Goal: Task Accomplishment & Management: Manage account settings

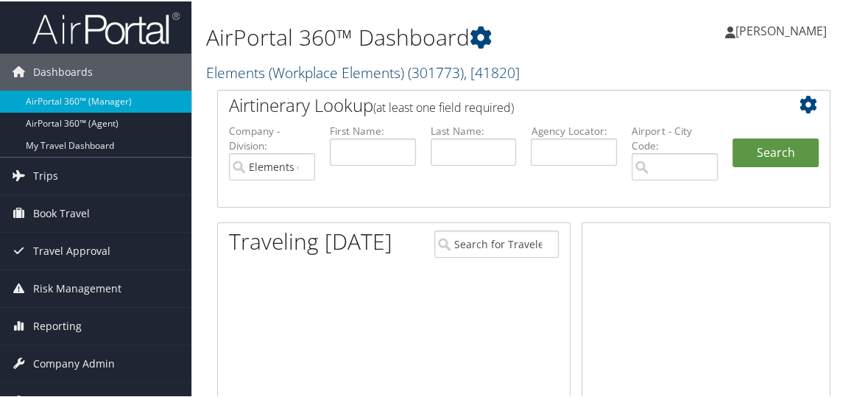
click at [284, 76] on link "Elements (Workplace Elements) ( 301773 ) , [ 41820 ]" at bounding box center [363, 71] width 314 height 20
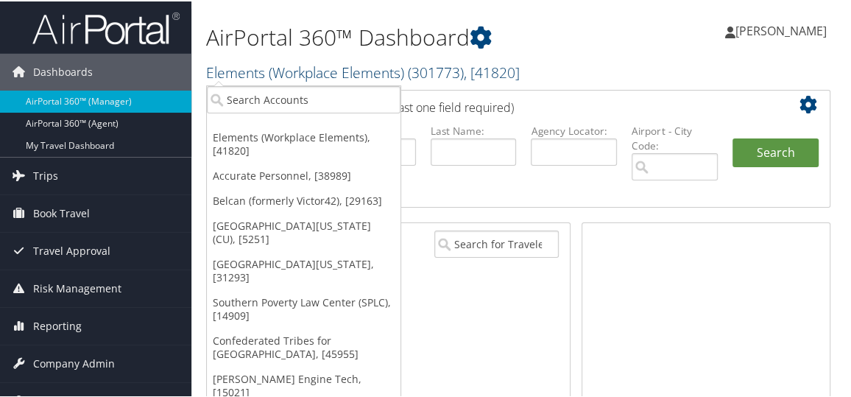
scroll to position [43, 0]
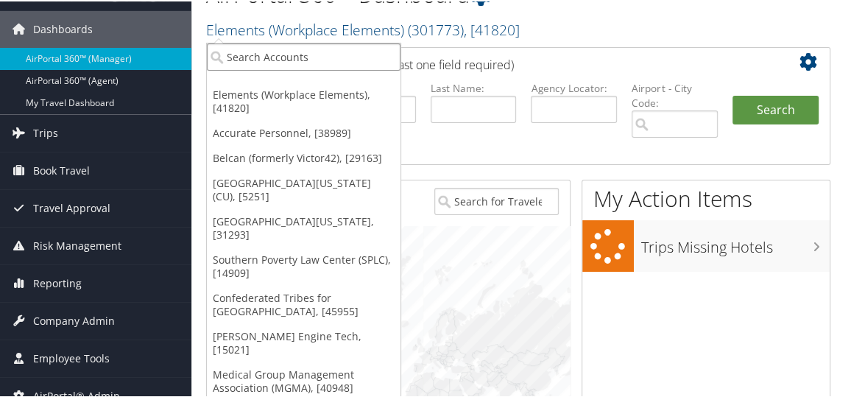
click at [281, 52] on input "search" at bounding box center [304, 55] width 194 height 27
type input "accur"
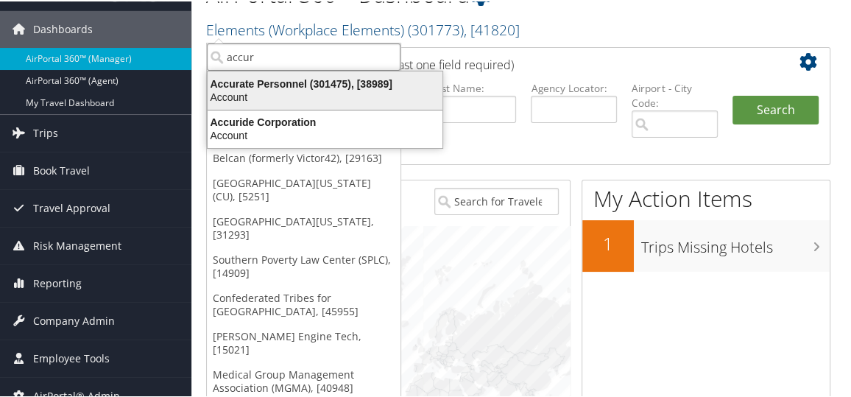
click at [283, 86] on div "Accurate Personnel (301475), [38989]" at bounding box center [325, 82] width 253 height 13
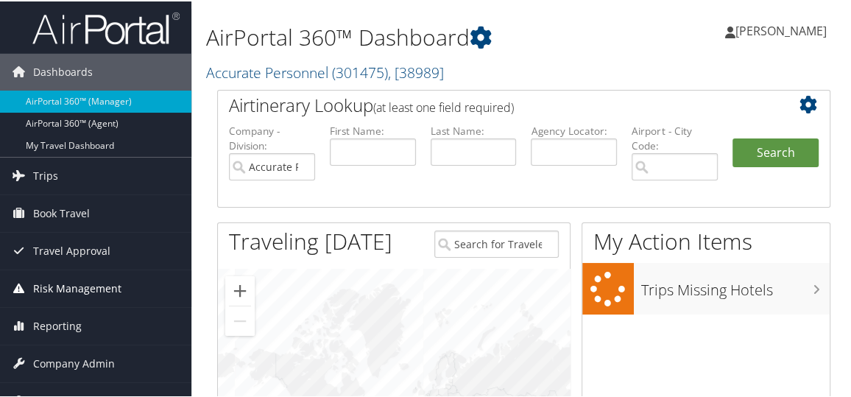
scroll to position [112, 0]
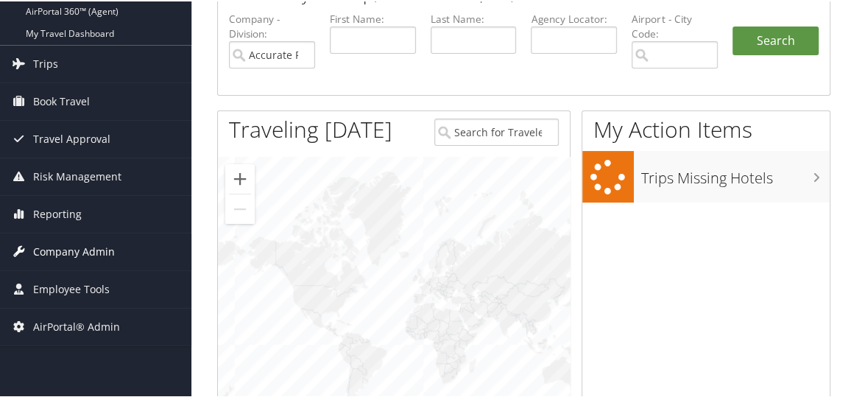
click at [87, 244] on span "Company Admin" at bounding box center [74, 250] width 82 height 37
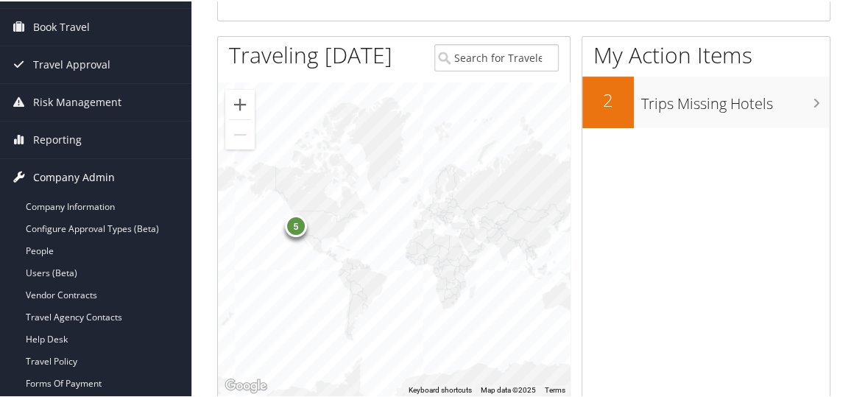
scroll to position [196, 0]
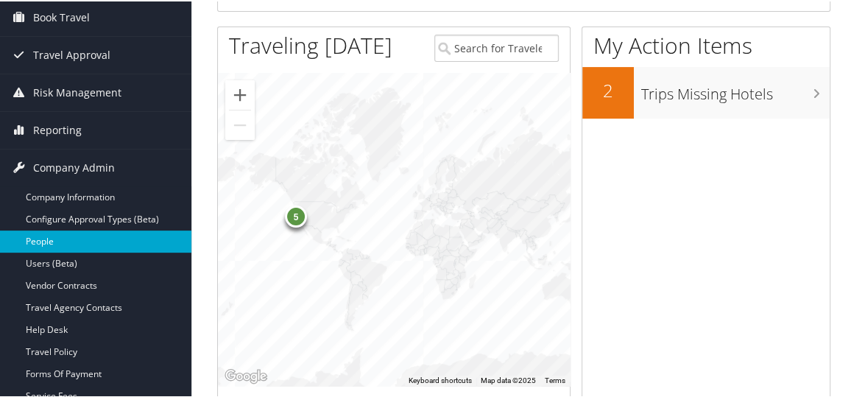
click at [87, 245] on link "People" at bounding box center [96, 240] width 192 height 22
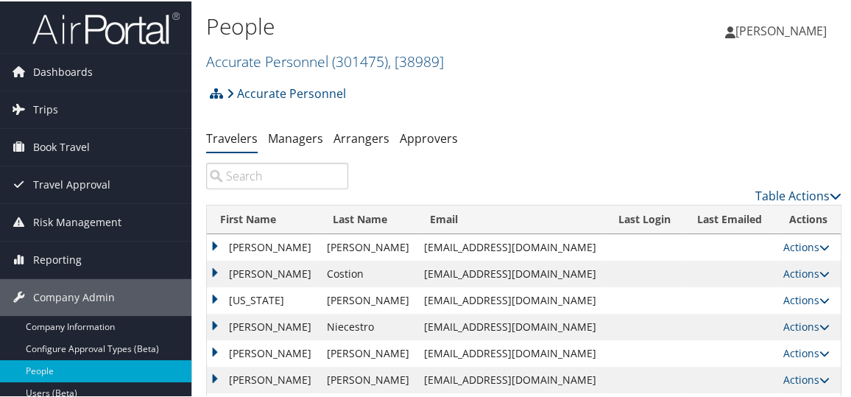
click at [236, 166] on input "search" at bounding box center [277, 174] width 142 height 27
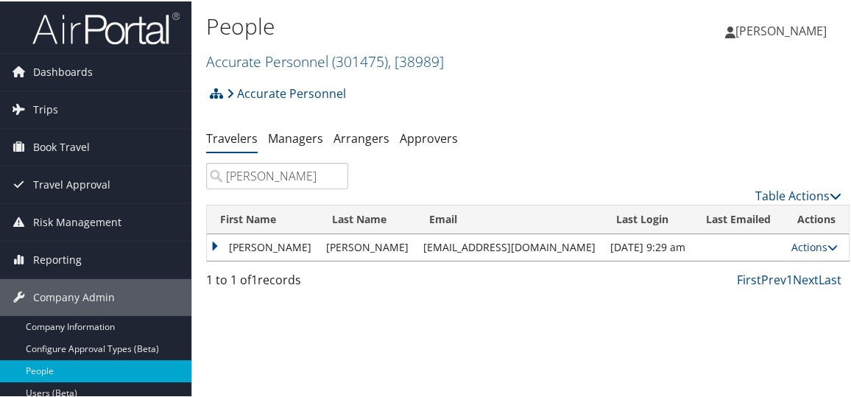
type input "karla"
drag, startPoint x: 390, startPoint y: 246, endPoint x: 524, endPoint y: 240, distance: 134.2
click at [524, 240] on td "ksanchez@accurateusa.com" at bounding box center [509, 246] width 187 height 27
copy td "ksanchez@accurateusa.com"
click at [304, 138] on link "Managers" at bounding box center [295, 137] width 55 height 16
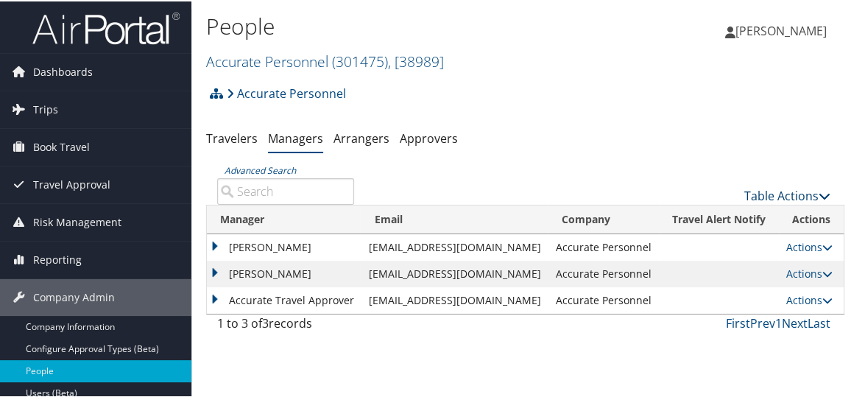
click at [750, 196] on link "Table Actions" at bounding box center [788, 194] width 86 height 16
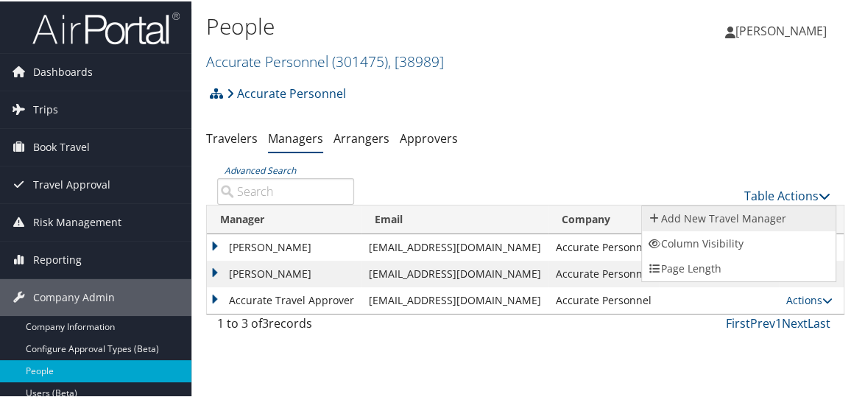
click at [731, 216] on link "Add New Travel Manager" at bounding box center [739, 217] width 194 height 25
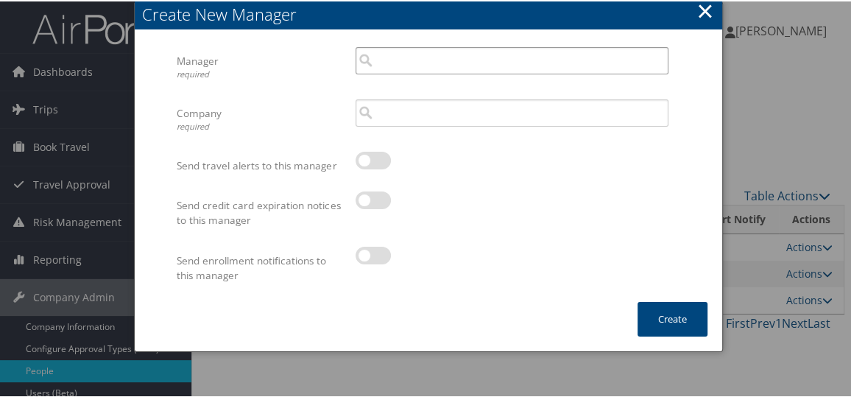
click at [402, 63] on input "search" at bounding box center [512, 59] width 313 height 27
paste input "ksanchez@accurateusa.com"
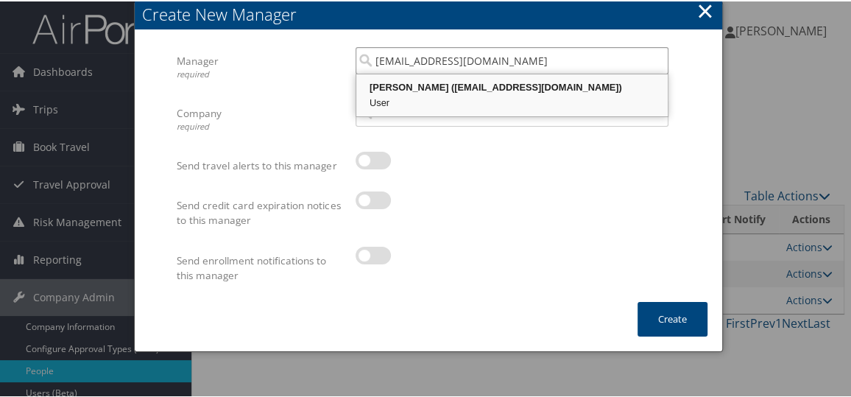
click at [408, 96] on div "User" at bounding box center [512, 101] width 307 height 15
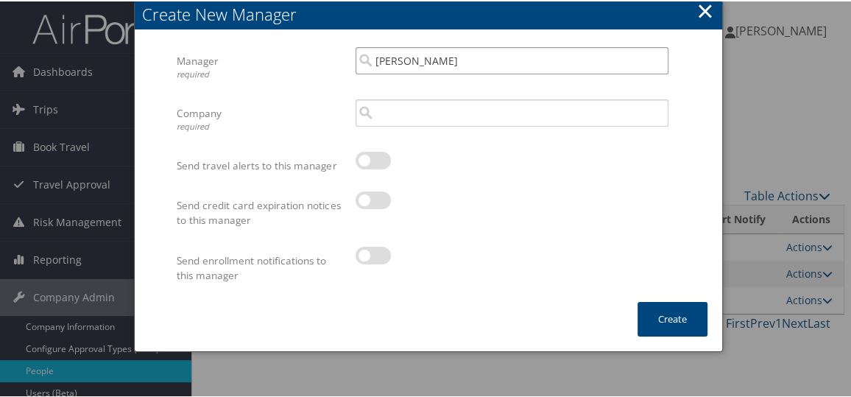
type input "Karla Sanchez"
click at [403, 113] on input "search" at bounding box center [512, 111] width 313 height 27
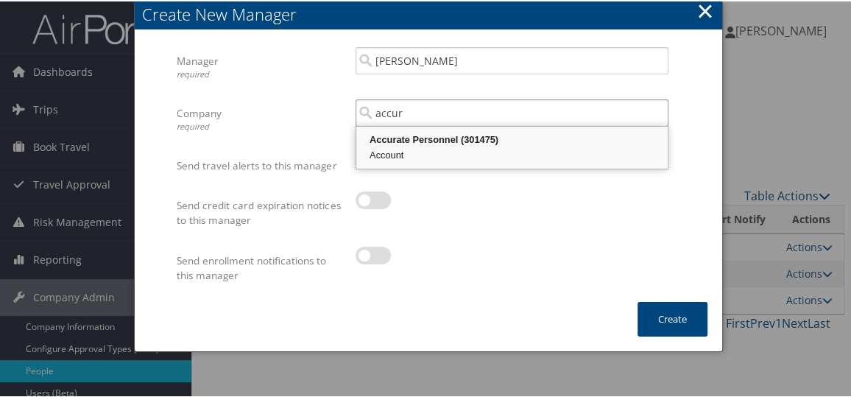
click at [411, 150] on div "Account" at bounding box center [512, 154] width 307 height 15
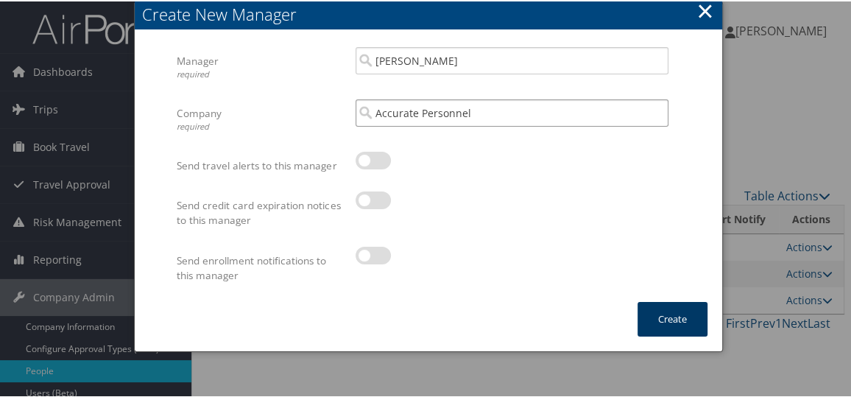
type input "Accurate Personnel"
click at [671, 321] on button "Create" at bounding box center [673, 318] width 70 height 35
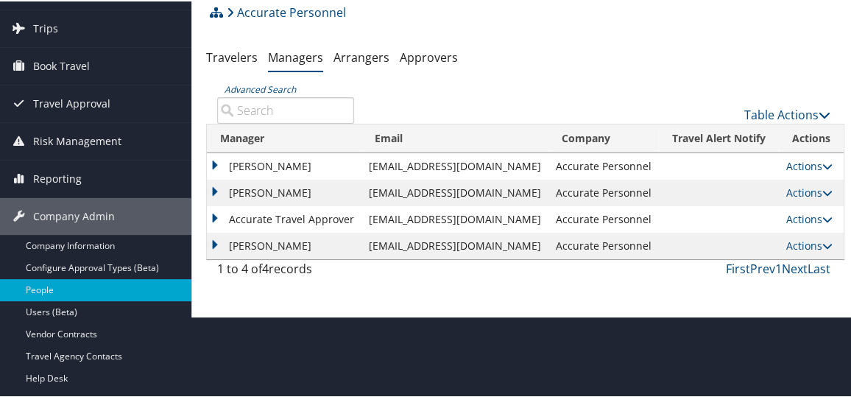
scroll to position [81, 0]
click at [499, 57] on ul "Travelers Managers Arrangers Approvers" at bounding box center [524, 56] width 636 height 27
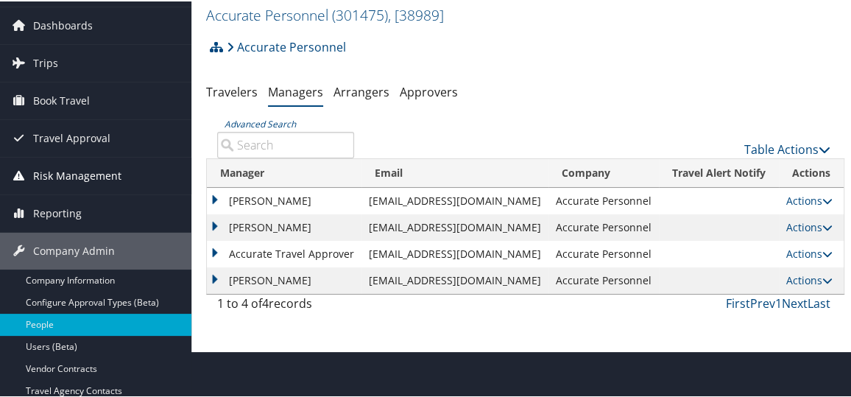
scroll to position [0, 0]
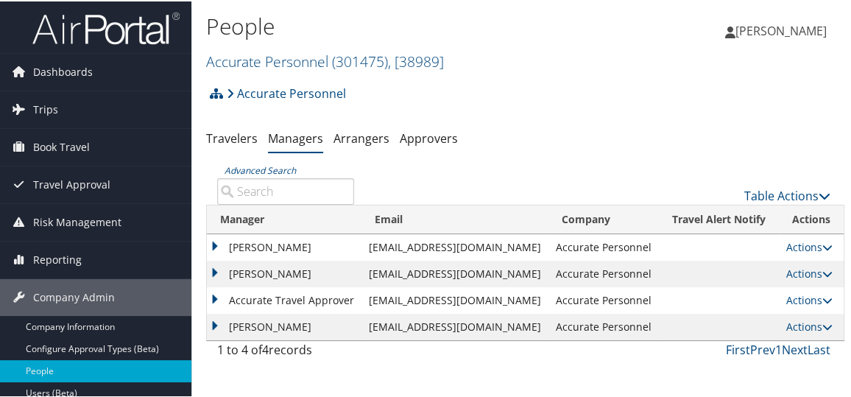
click at [581, 81] on div "Accurate Personnel Account Structure Accurate Personnel (301475) ACTIVE Create …" at bounding box center [524, 97] width 636 height 40
click at [301, 56] on link "Accurate Personnel ( 301475 ) , [ 38989 ]" at bounding box center [325, 60] width 238 height 20
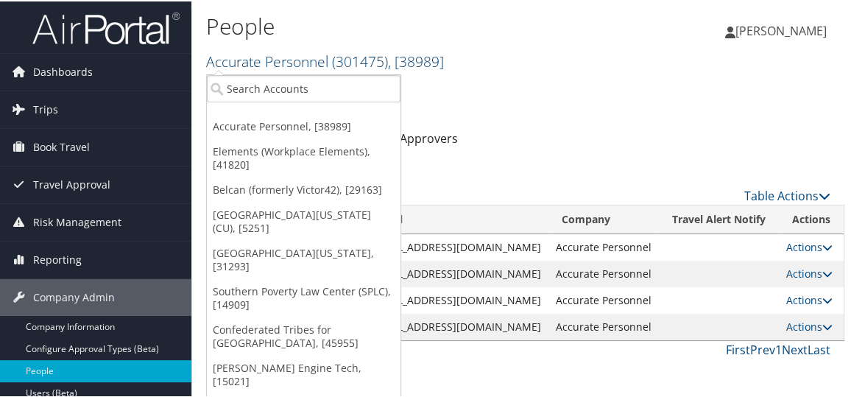
scroll to position [32, 0]
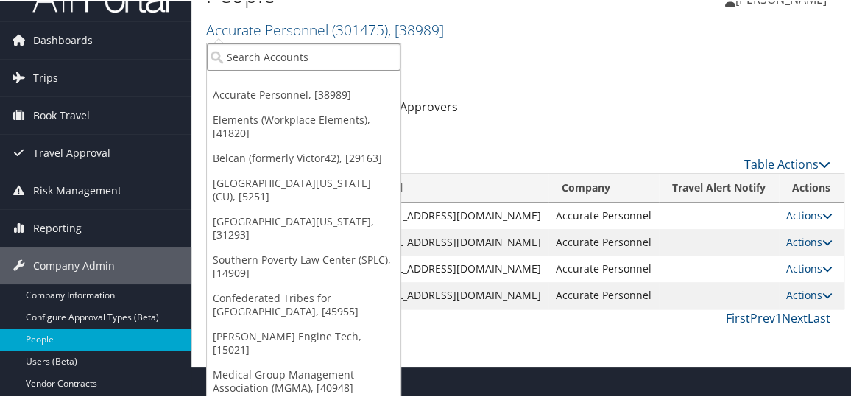
click at [295, 61] on input "search" at bounding box center [304, 55] width 194 height 27
type input "sct"
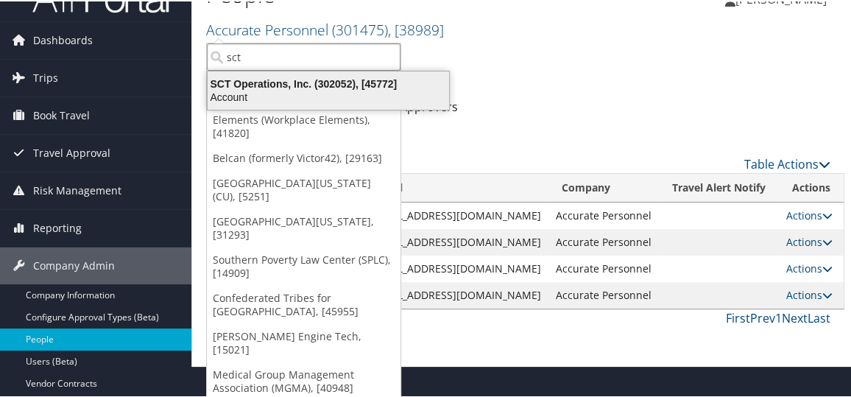
click at [295, 89] on div "Account" at bounding box center [328, 95] width 259 height 13
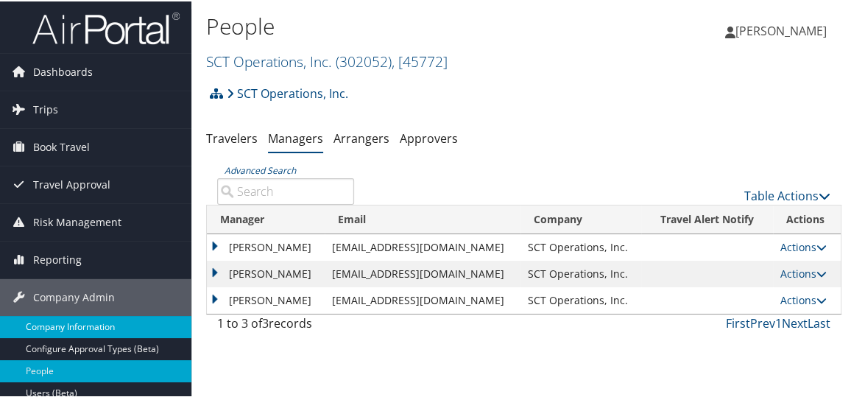
click at [139, 323] on link "Company Information" at bounding box center [96, 326] width 192 height 22
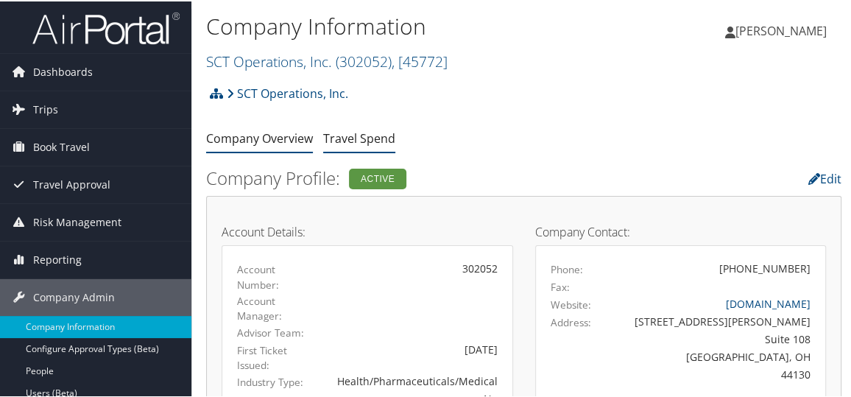
click at [354, 138] on link "Travel Spend" at bounding box center [359, 137] width 72 height 16
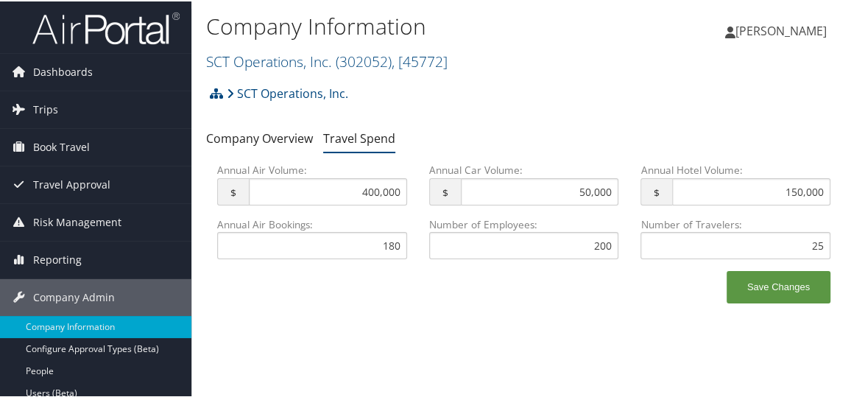
click at [625, 295] on div "Save Changes" at bounding box center [524, 293] width 636 height 47
click at [270, 61] on link "SCT Operations, Inc. ( 302052 ) , [ 45772 ]" at bounding box center [327, 60] width 242 height 20
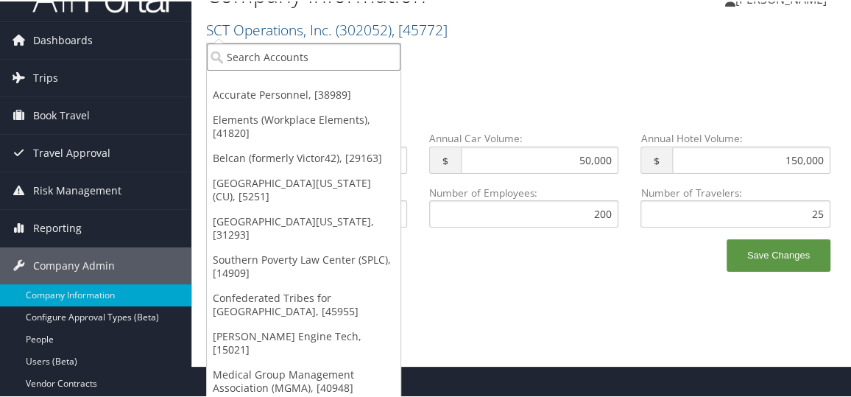
click at [251, 58] on input "search" at bounding box center [304, 55] width 194 height 27
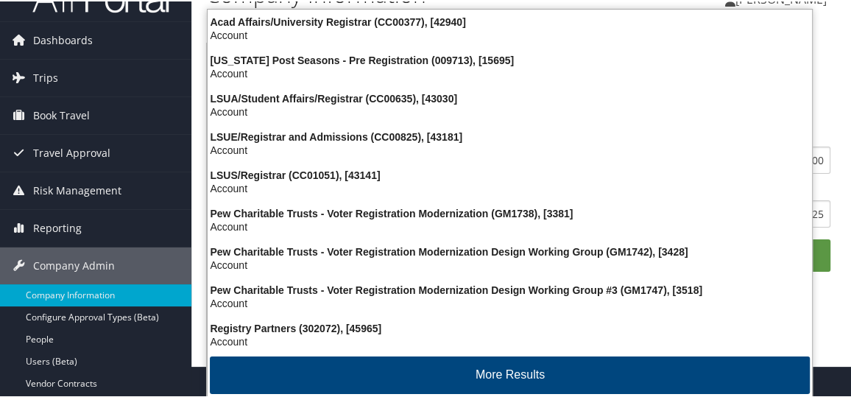
type input "registry"
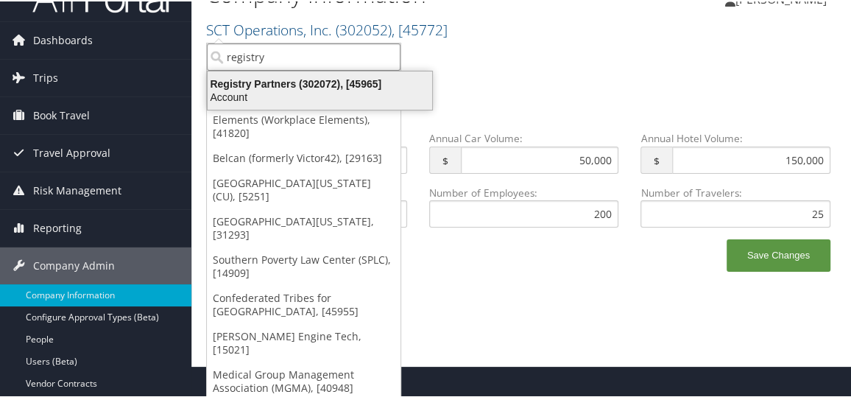
click at [255, 80] on div "Registry Partners (302072), [45965]" at bounding box center [320, 82] width 242 height 13
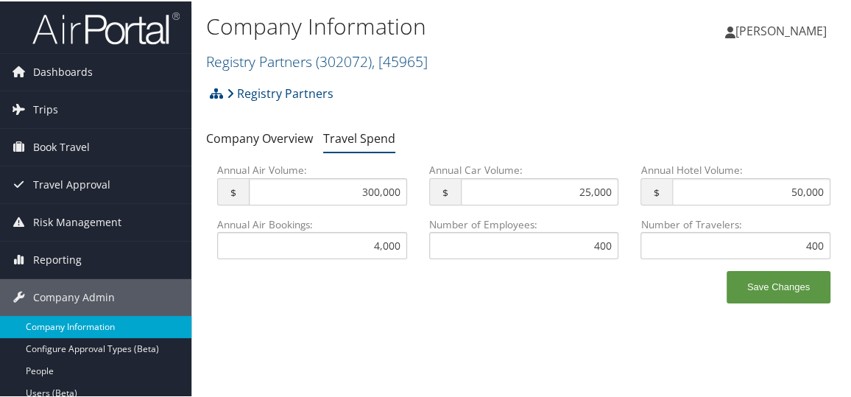
click at [110, 327] on link "Company Information" at bounding box center [96, 326] width 192 height 22
